Goal: Information Seeking & Learning: Learn about a topic

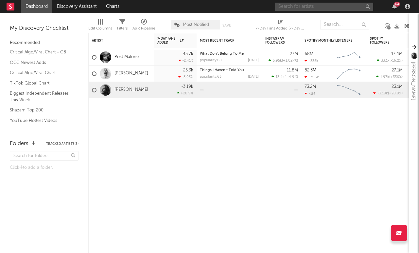
click at [350, 8] on input "text" at bounding box center [324, 7] width 98 height 8
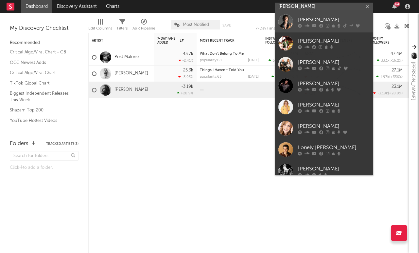
type input "[PERSON_NAME]"
click at [317, 15] on link "[PERSON_NAME]" at bounding box center [324, 21] width 98 height 21
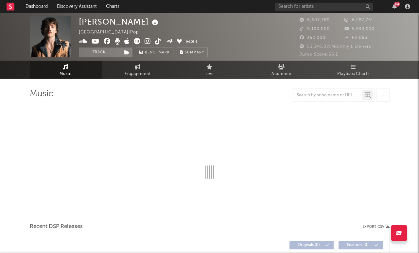
select select "6m"
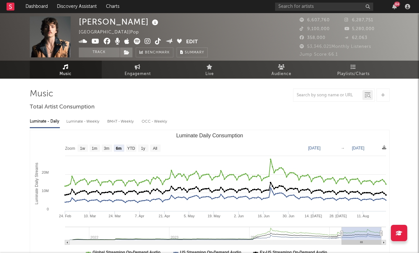
click at [131, 76] on span "Engagement" at bounding box center [138, 74] width 26 height 8
select select "1w"
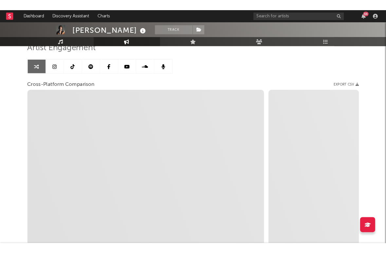
scroll to position [52, 0]
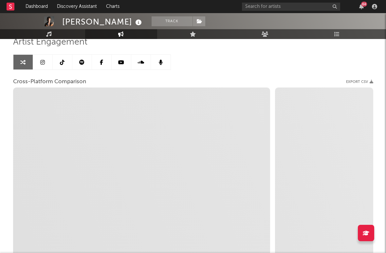
click at [312, 61] on div "Artist Engagement Cross-Platform Comparison Export CSV Zoom 1w 1m 3m 6m YTD 1y …" at bounding box center [193, 148] width 360 height 222
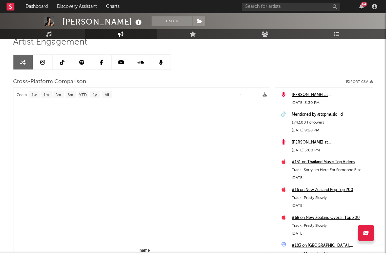
select select "1m"
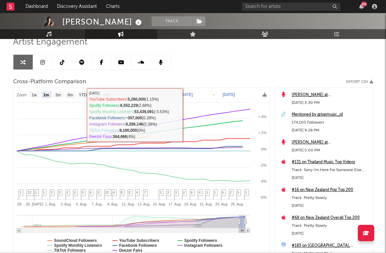
click at [193, 93] on text "[DATE]" at bounding box center [186, 94] width 12 height 5
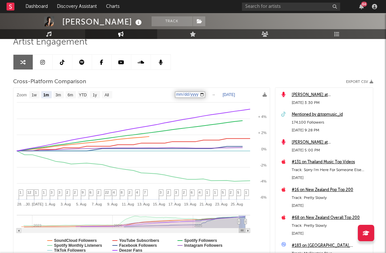
click at [205, 94] on input "[DATE]" at bounding box center [190, 94] width 30 height 7
type input "[DATE]"
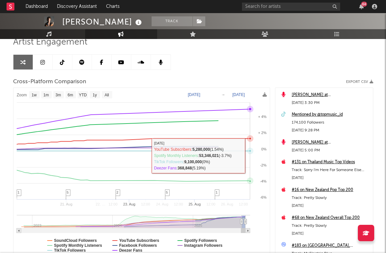
select select "1w"
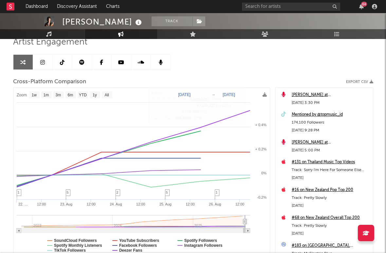
click at [197, 73] on div "Artist Engagement Cross-Platform Comparison Export CSV Zoom 1w 1m 3m 6m YTD 1y …" at bounding box center [193, 148] width 360 height 222
click at [190, 93] on text "[DATE]" at bounding box center [184, 94] width 12 height 5
click at [204, 95] on input "[DATE]" at bounding box center [189, 94] width 30 height 7
type input "[DATE]"
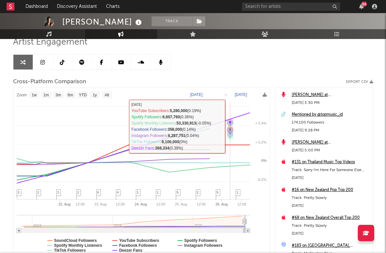
select select "1w"
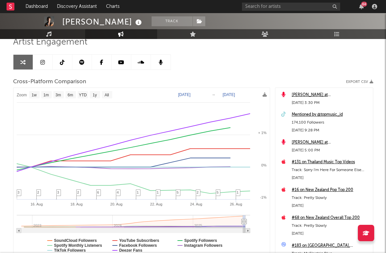
click at [214, 65] on div "Artist Engagement Cross-Platform Comparison Export CSV Zoom 1w 1m 3m 6m YTD 1y …" at bounding box center [193, 148] width 360 height 222
click at [190, 95] on text "[DATE]" at bounding box center [184, 94] width 12 height 5
click at [234, 73] on div "Artist Engagement Cross-Platform Comparison Export CSV Zoom 1w 1m 3m 6m YTD 1y …" at bounding box center [193, 148] width 360 height 222
click at [190, 95] on text "[DATE]" at bounding box center [184, 94] width 12 height 5
click at [204, 94] on input "[DATE]" at bounding box center [189, 94] width 30 height 7
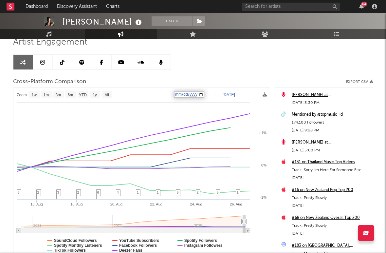
type input "[DATE]"
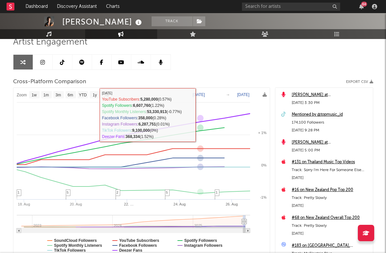
click at [223, 69] on div "Artist Engagement Cross-Platform Comparison Export CSV Zoom 1w 1m 3m 6m YTD 1y …" at bounding box center [193, 148] width 360 height 222
select select "1w"
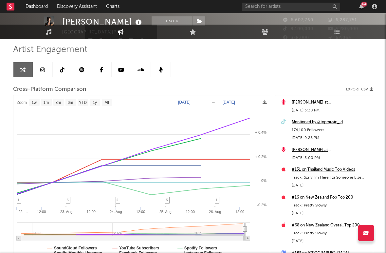
scroll to position [47, 0]
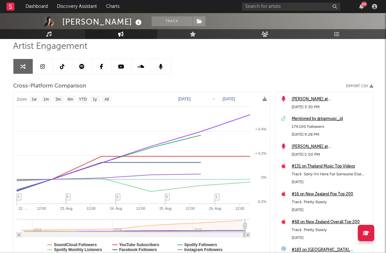
click at [43, 66] on icon at bounding box center [42, 66] width 5 height 5
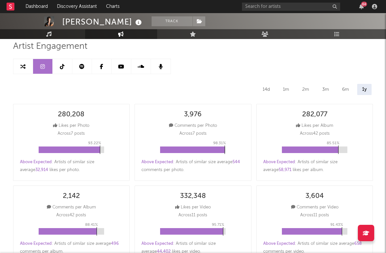
click at [61, 66] on icon at bounding box center [62, 66] width 5 height 5
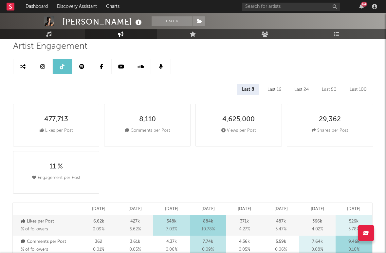
select select "6m"
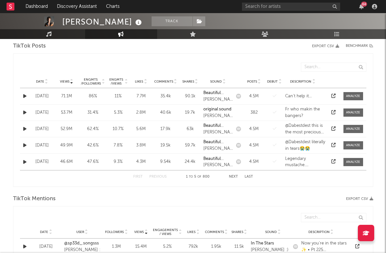
scroll to position [330, 0]
click at [68, 83] on span "Views" at bounding box center [64, 82] width 9 height 4
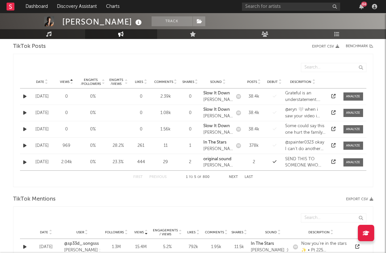
click at [68, 83] on span "Views" at bounding box center [64, 82] width 9 height 4
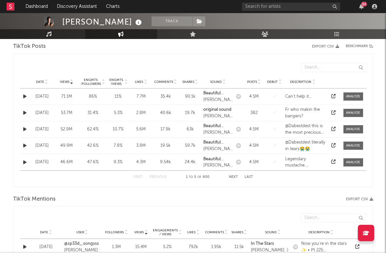
click at [43, 81] on span "Date" at bounding box center [40, 82] width 8 height 4
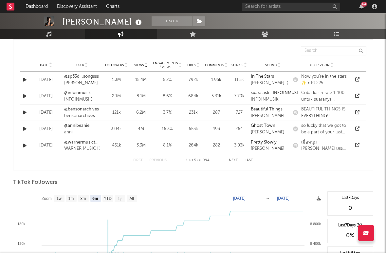
scroll to position [497, 0]
click at [357, 93] on icon at bounding box center [357, 95] width 4 height 4
click at [42, 64] on span "Date" at bounding box center [44, 64] width 8 height 4
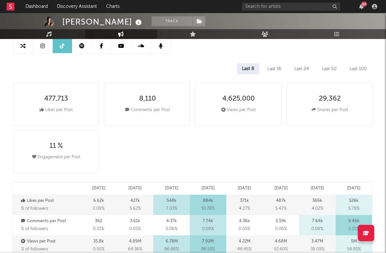
scroll to position [1, 0]
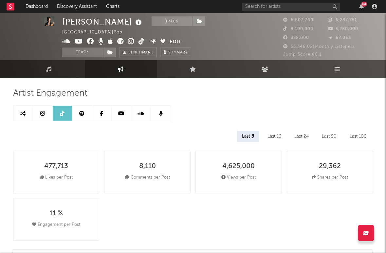
click at [82, 112] on icon at bounding box center [81, 113] width 5 height 5
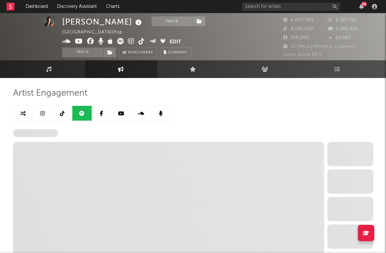
click at [51, 116] on link at bounding box center [43, 113] width 20 height 15
select select "6m"
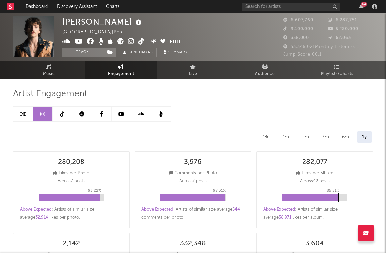
click at [67, 110] on link at bounding box center [63, 113] width 20 height 15
select select "6m"
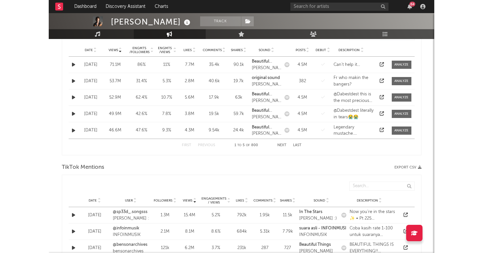
scroll to position [362, 0]
